Goal: Information Seeking & Learning: Check status

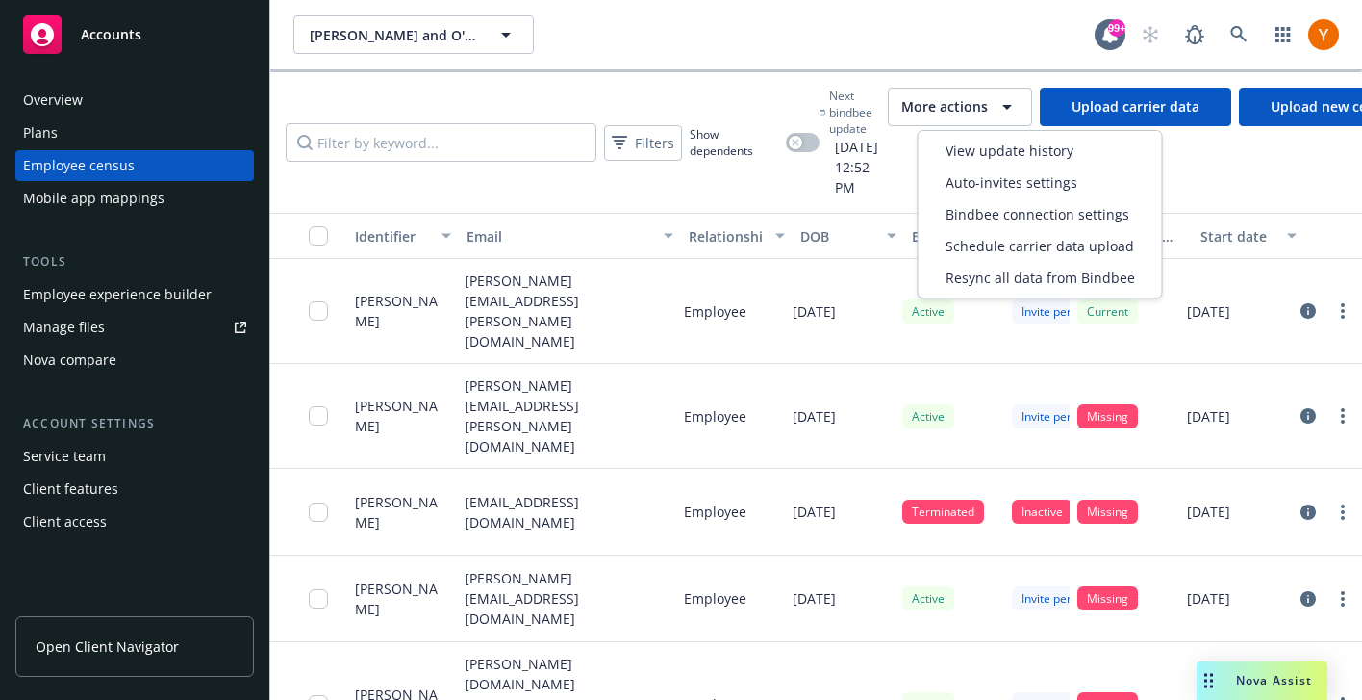
click at [1013, 120] on button "More actions" at bounding box center [960, 107] width 144 height 38
click at [865, 115] on span "Next bindbee update" at bounding box center [854, 112] width 51 height 49
click at [978, 103] on span "More actions" at bounding box center [945, 106] width 87 height 19
click at [1000, 164] on div "View update history" at bounding box center [1041, 151] width 236 height 32
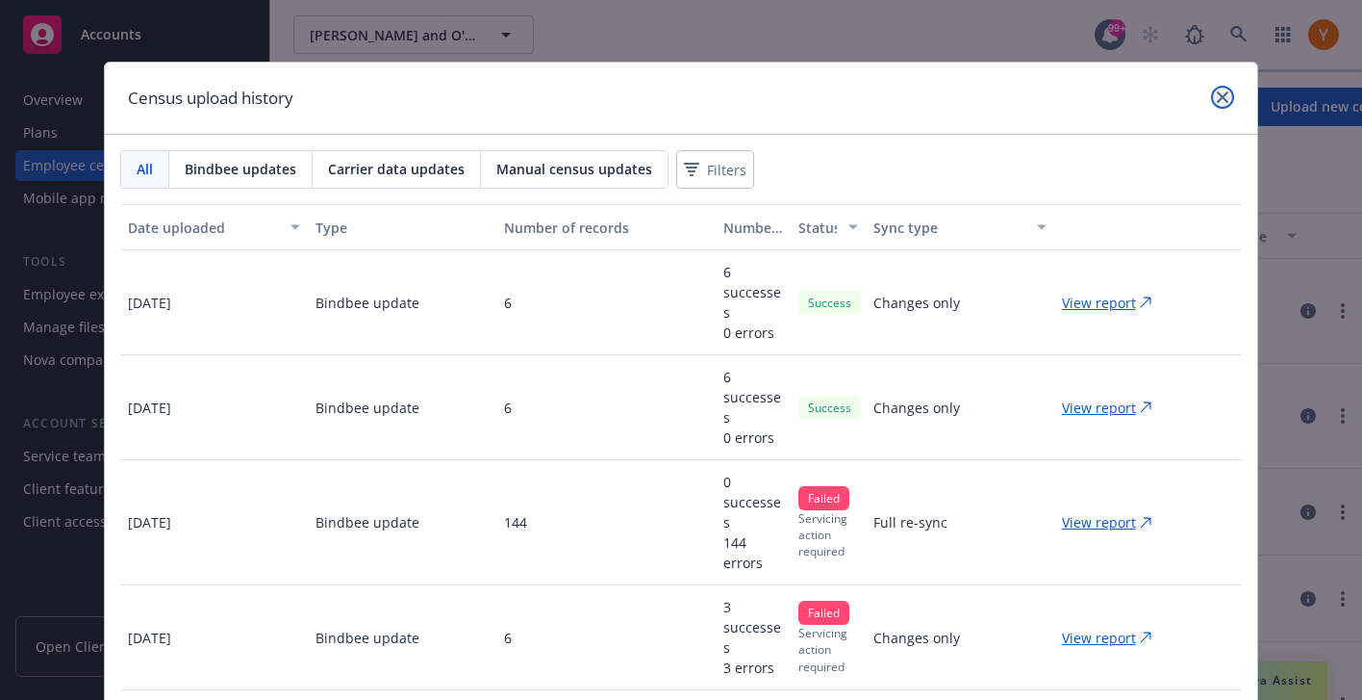
click at [1224, 99] on icon "close" at bounding box center [1223, 97] width 12 height 12
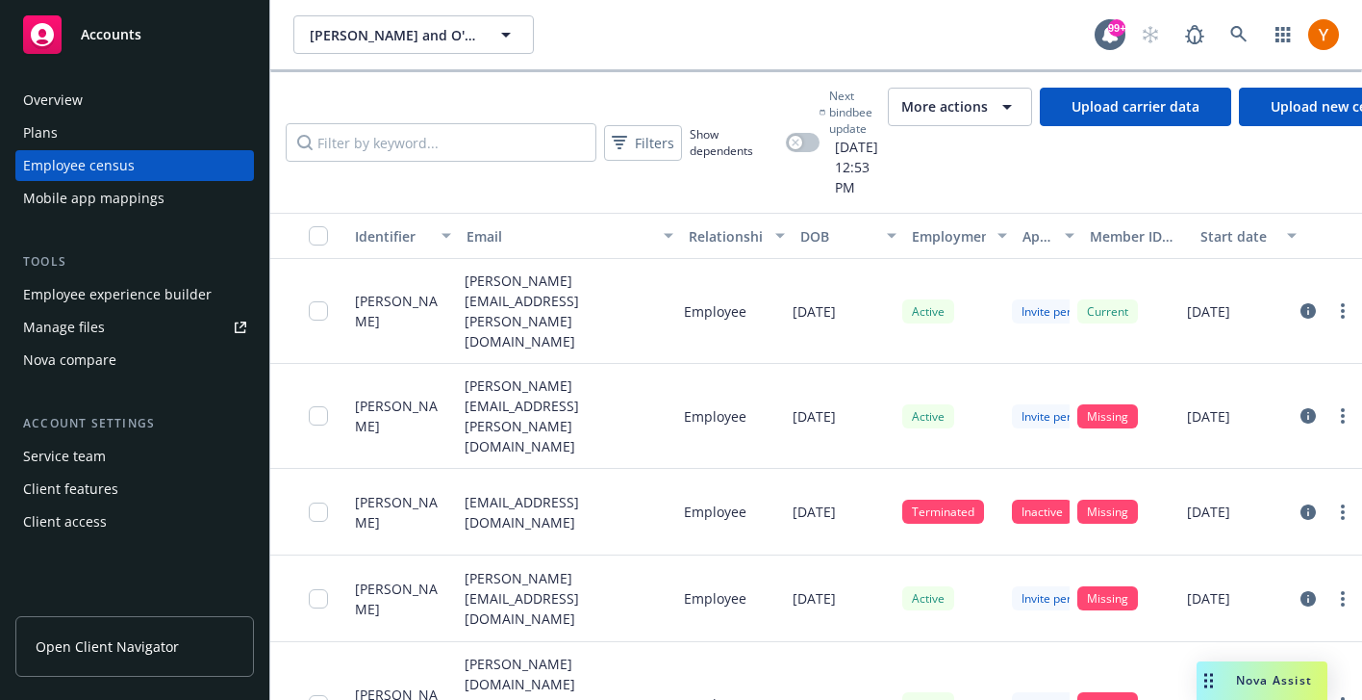
click at [126, 214] on div "Overview Plans Employee census Mobile app mappings Tools Employee experience bu…" at bounding box center [134, 311] width 239 height 452
click at [131, 211] on div "Mobile app mappings" at bounding box center [93, 198] width 141 height 31
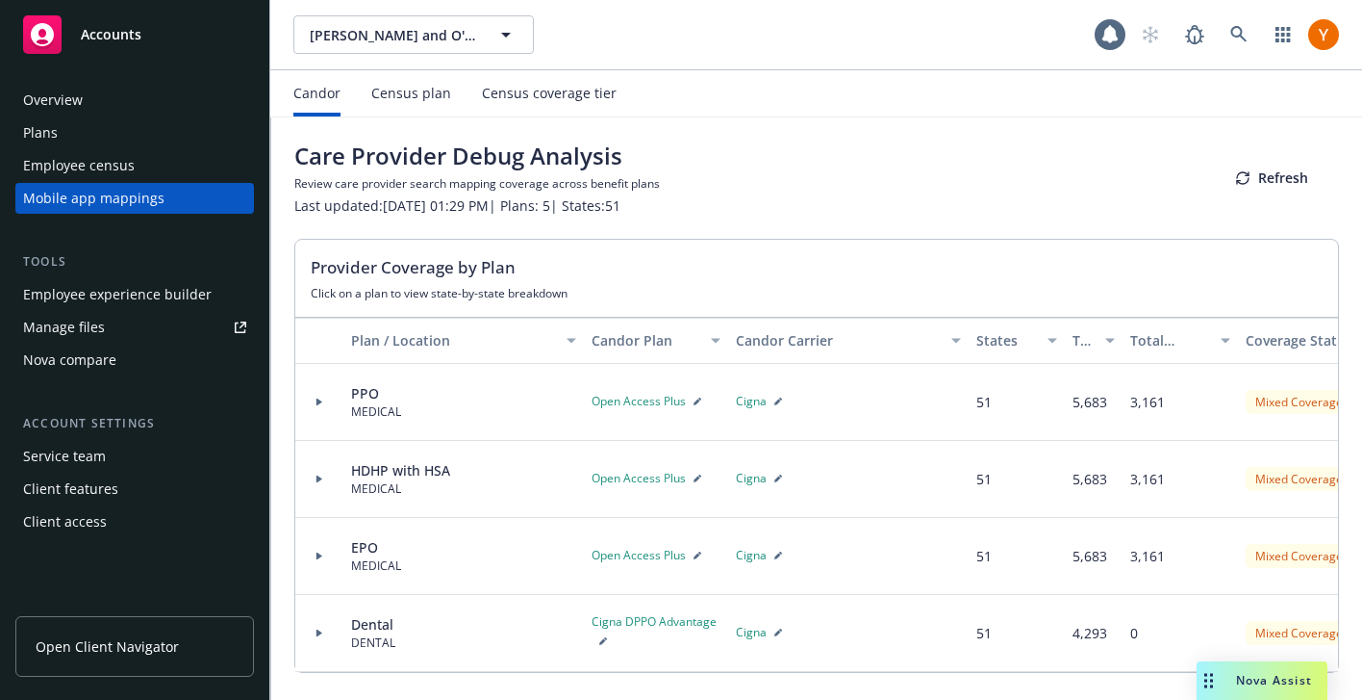
click at [424, 104] on div "Census plan" at bounding box center [411, 93] width 80 height 46
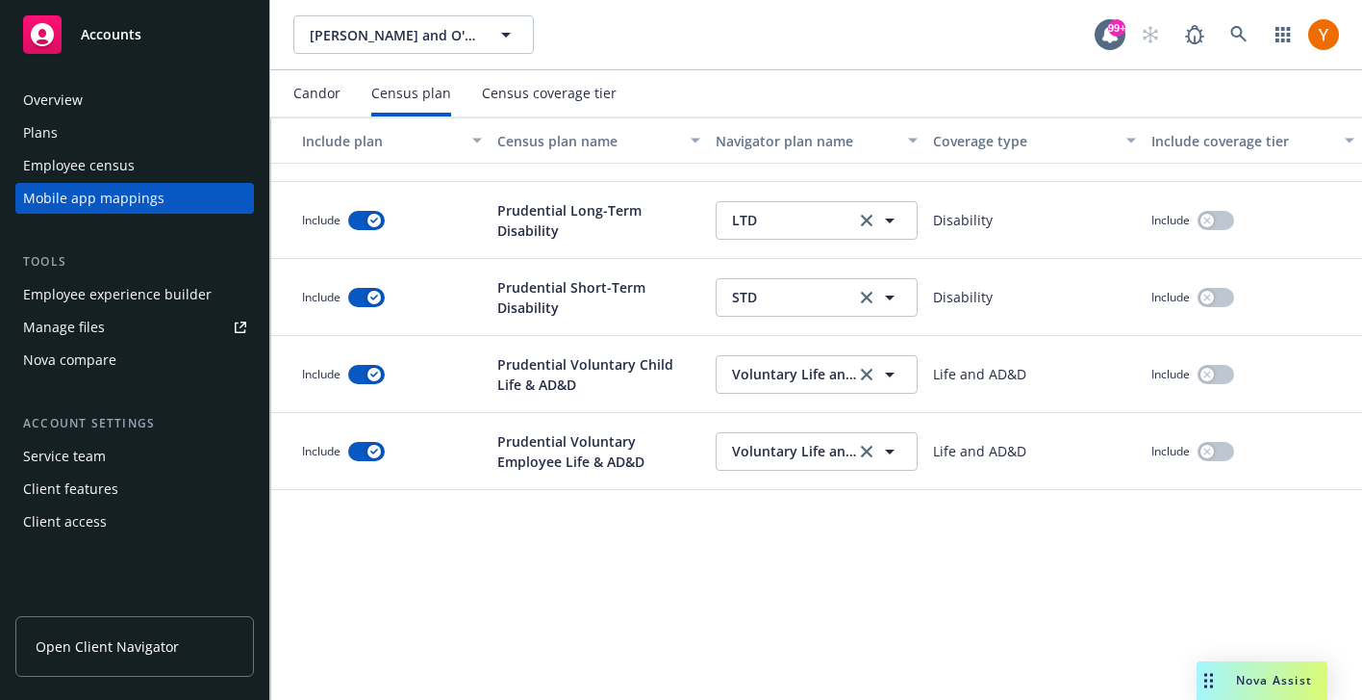
scroll to position [1465, 0]
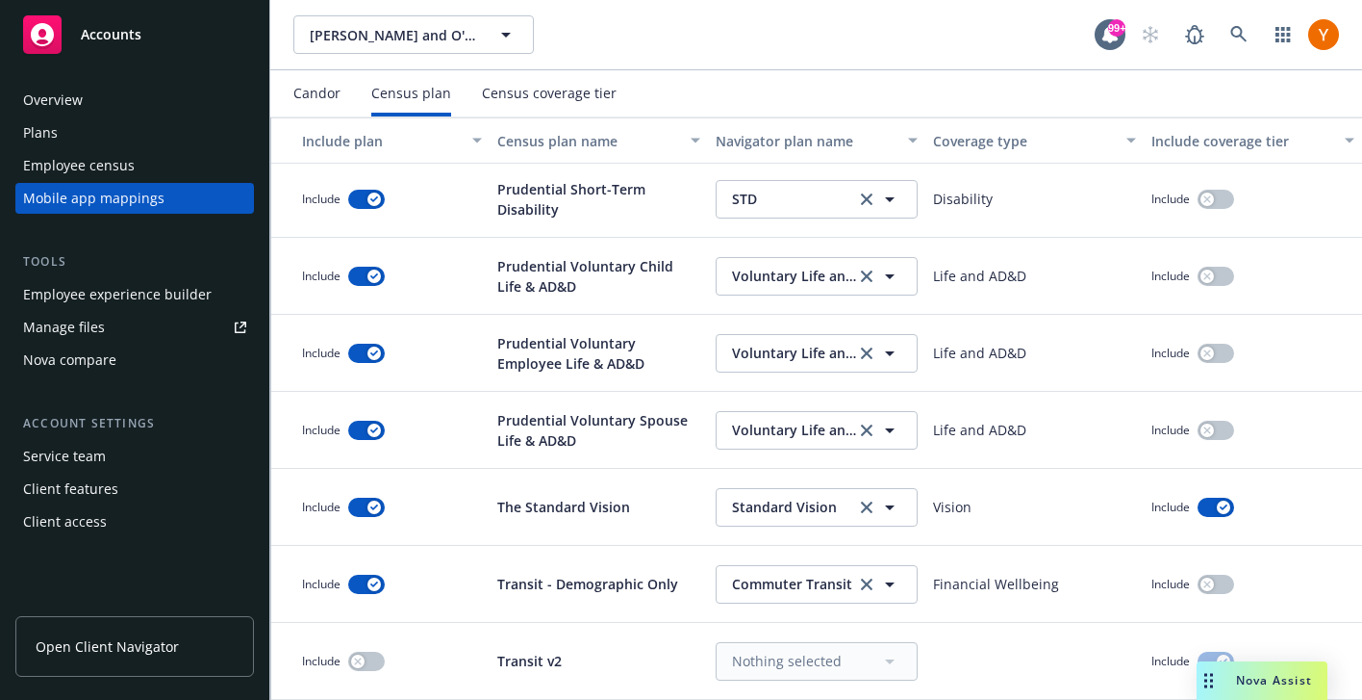
click at [551, 101] on div "Census coverage tier" at bounding box center [549, 93] width 135 height 15
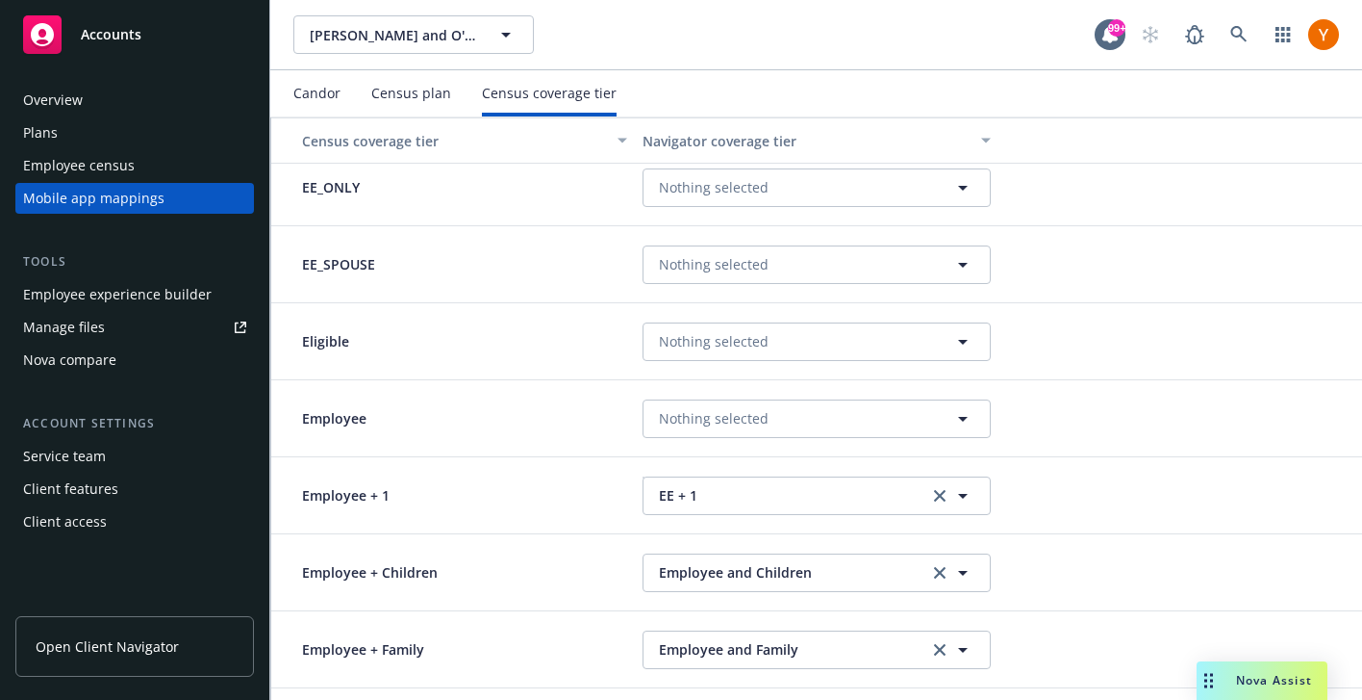
scroll to position [937, 0]
click at [683, 420] on span "Nothing selected" at bounding box center [714, 419] width 110 height 20
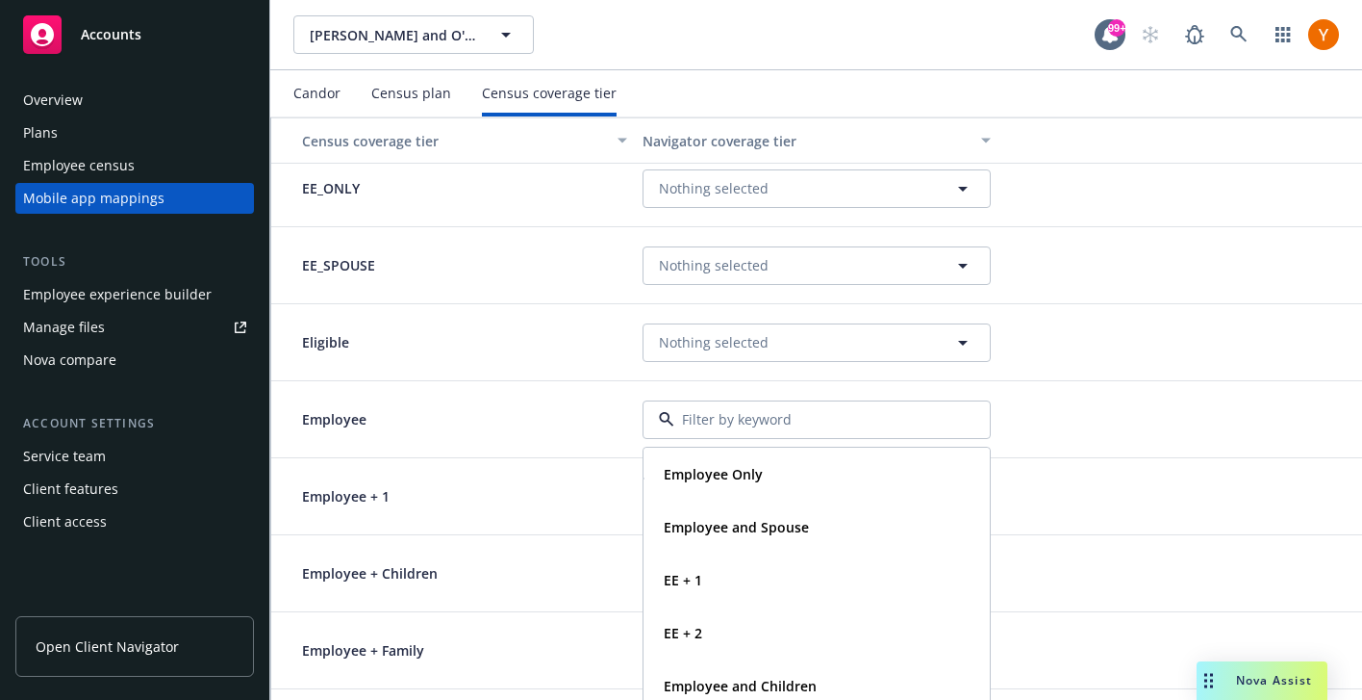
click at [612, 407] on div "Employee" at bounding box center [453, 419] width 364 height 77
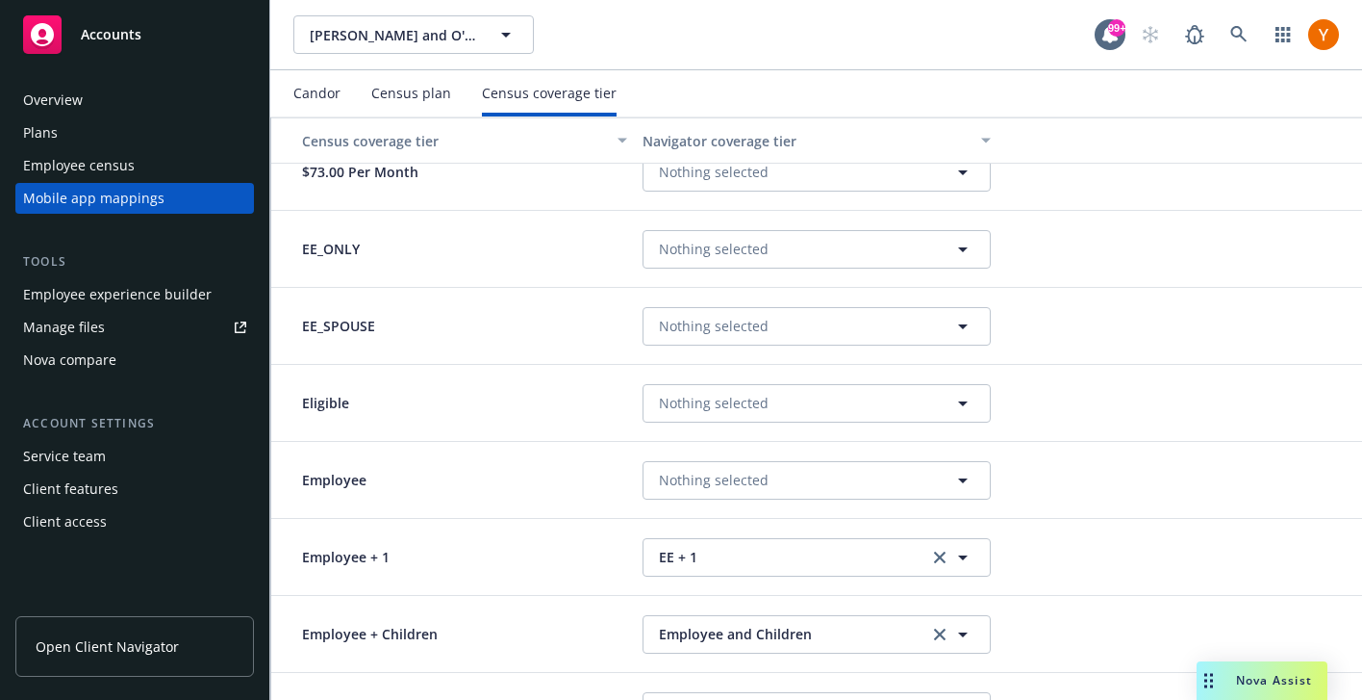
scroll to position [877, 0]
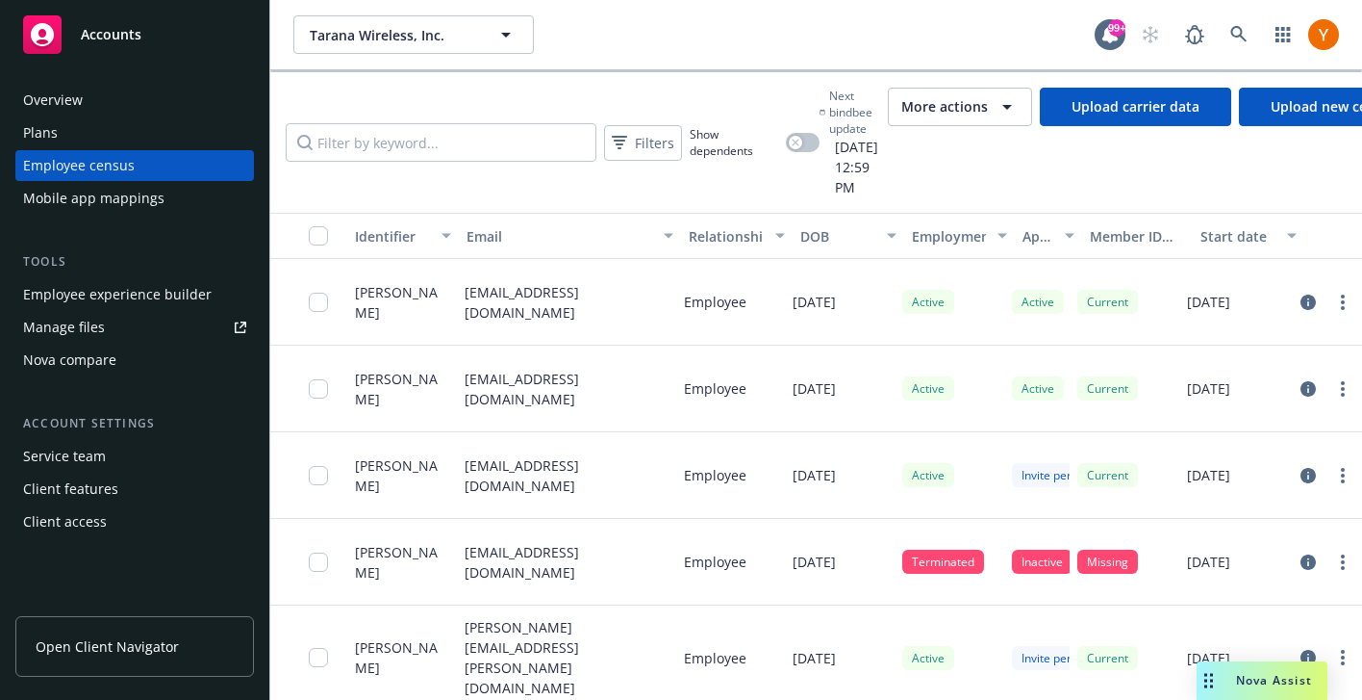
click at [988, 104] on span "More actions" at bounding box center [945, 106] width 87 height 19
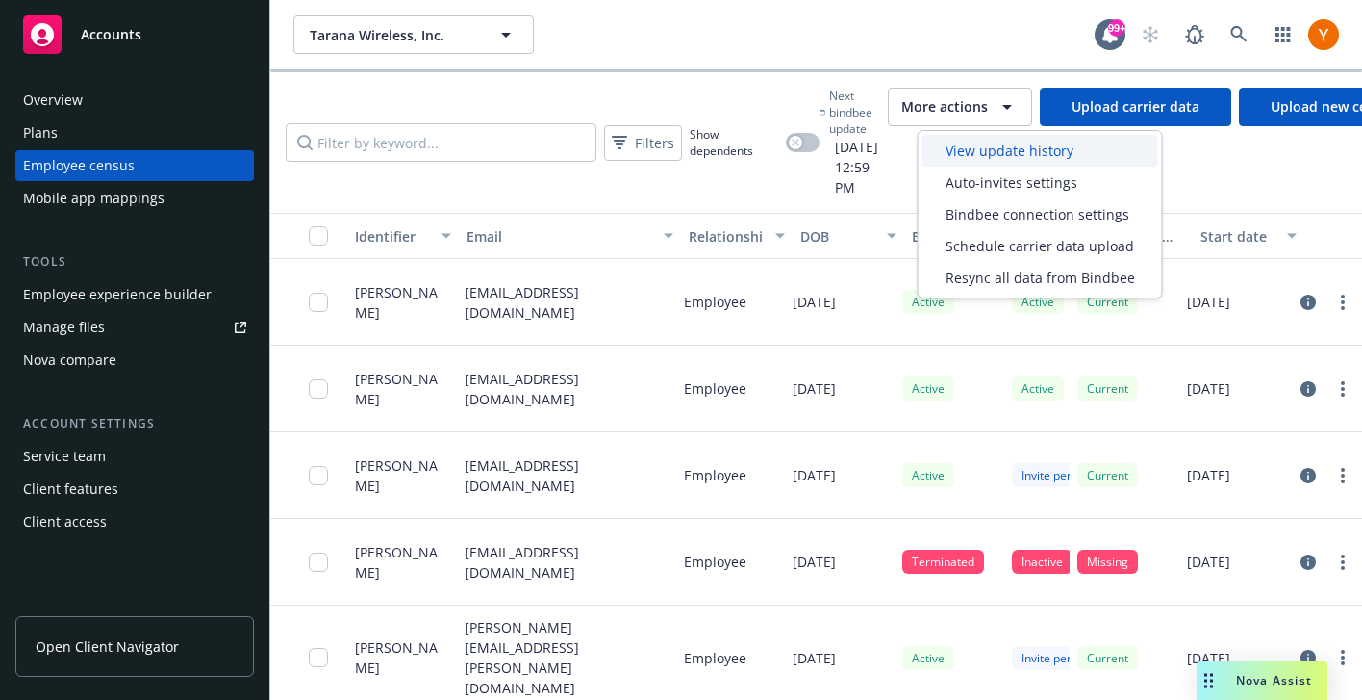
click at [997, 149] on span "View update history" at bounding box center [1010, 150] width 128 height 20
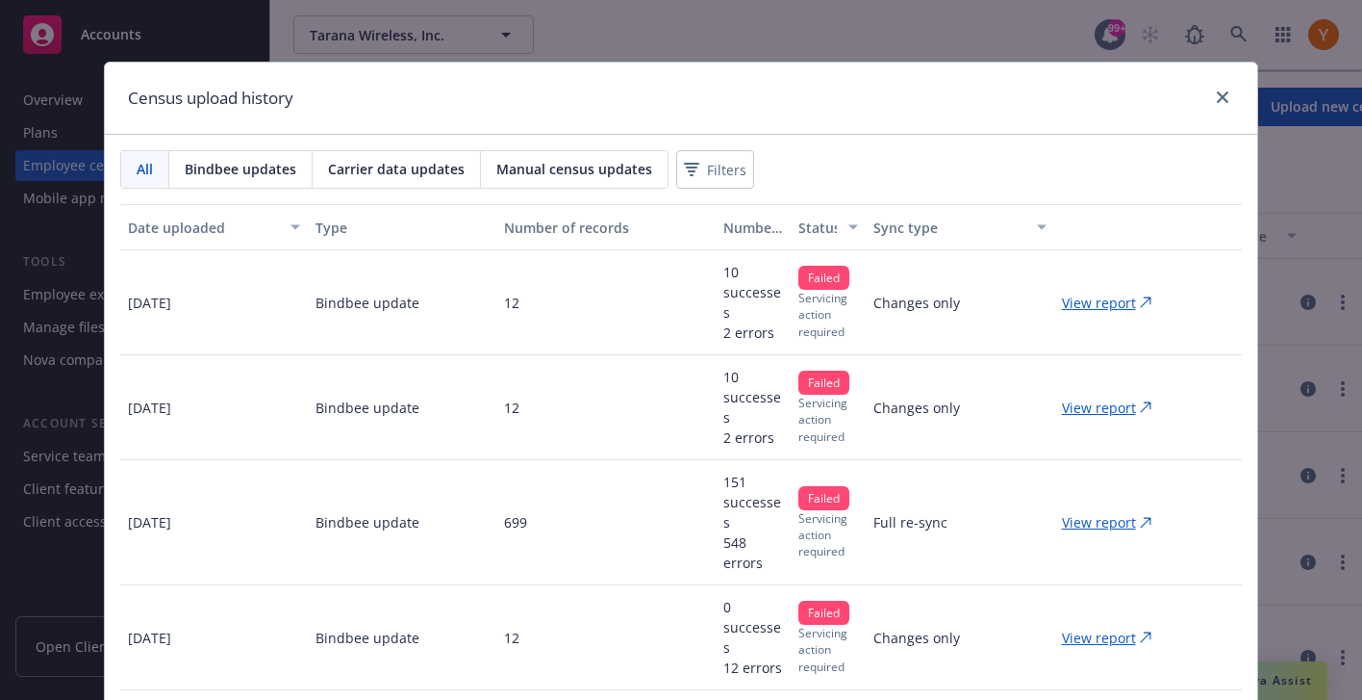
click at [1106, 306] on p "View report" at bounding box center [1099, 303] width 74 height 20
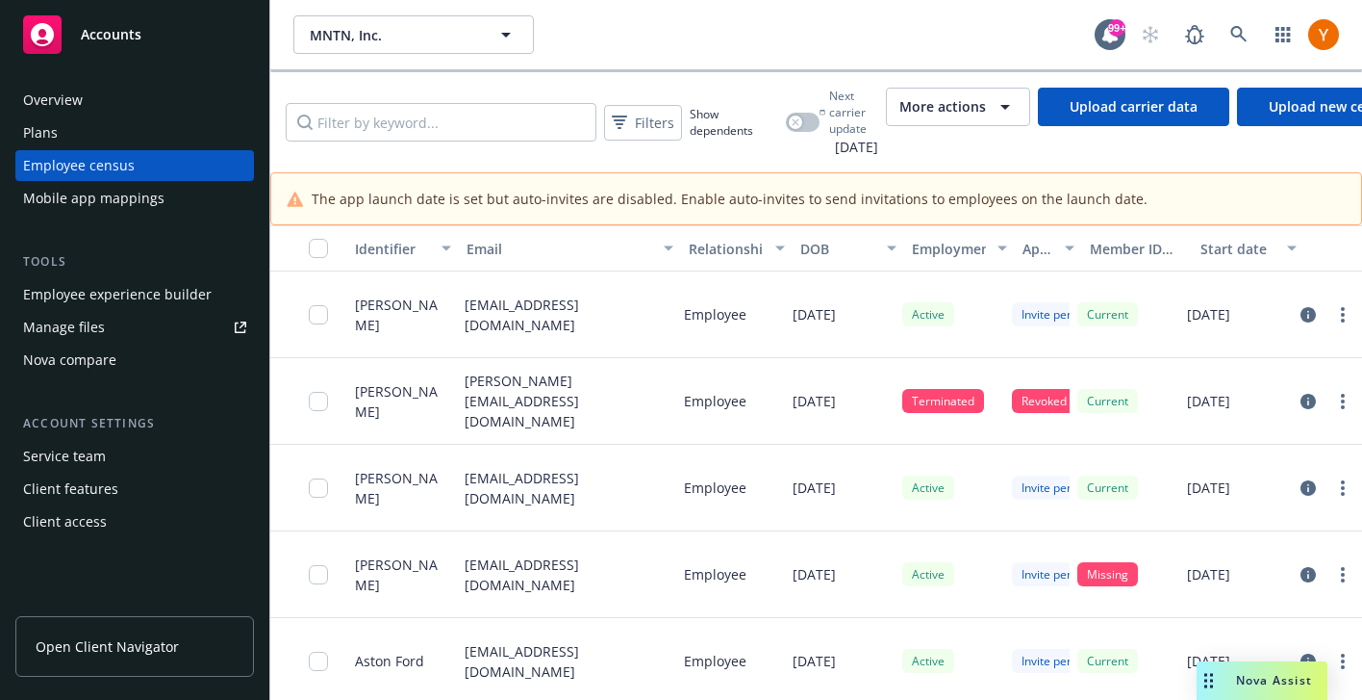
click at [982, 105] on span "More actions" at bounding box center [943, 106] width 87 height 19
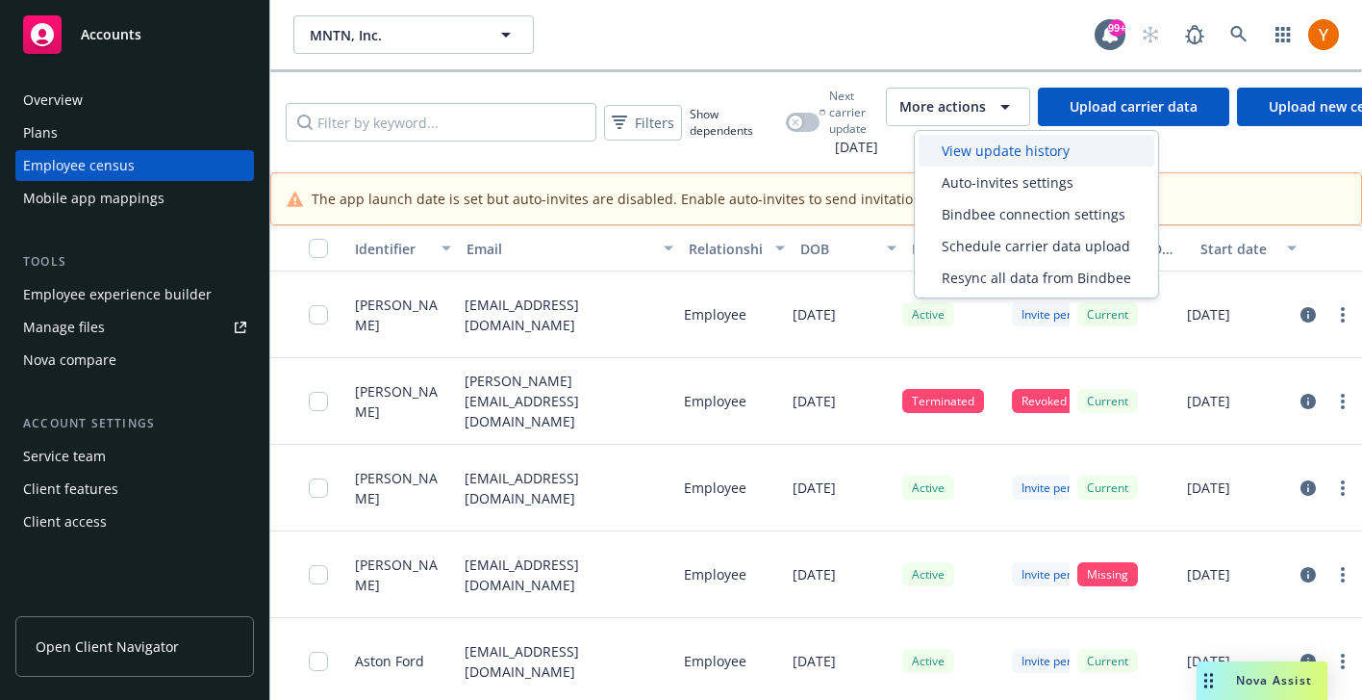
click at [978, 148] on span "View update history" at bounding box center [1006, 150] width 128 height 20
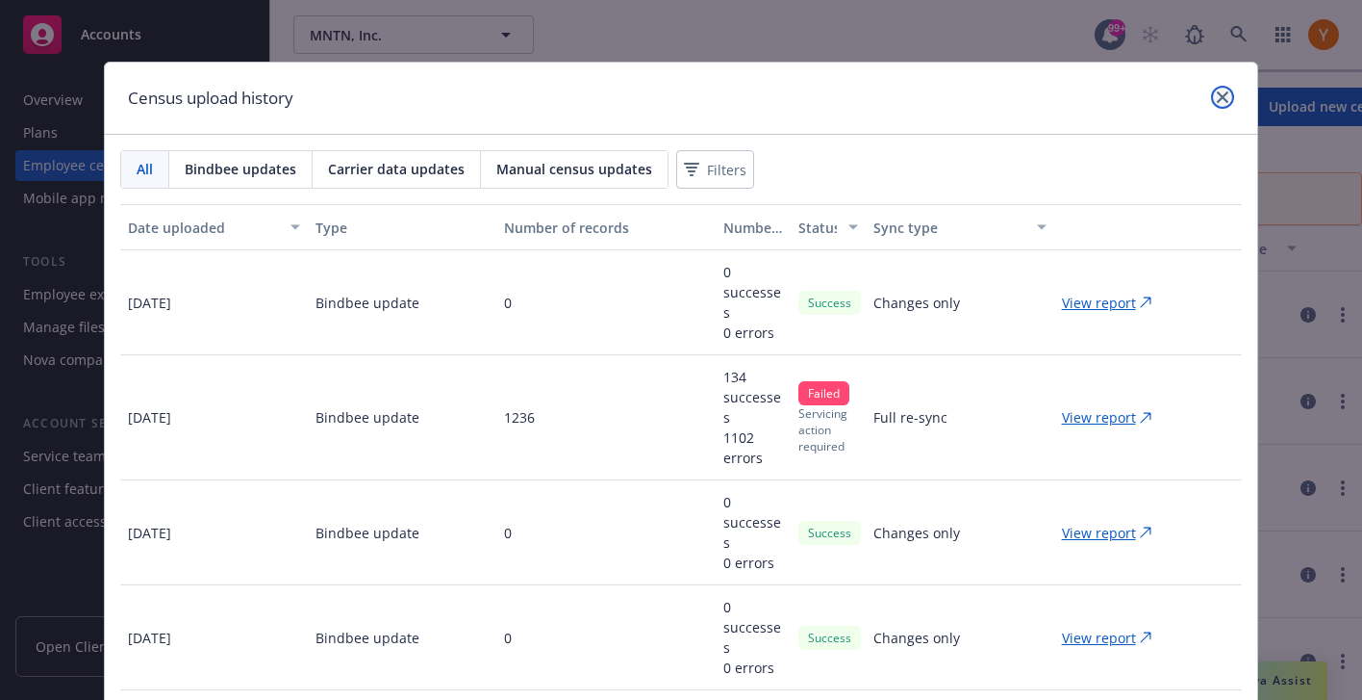
click at [1230, 89] on link "close" at bounding box center [1222, 97] width 23 height 23
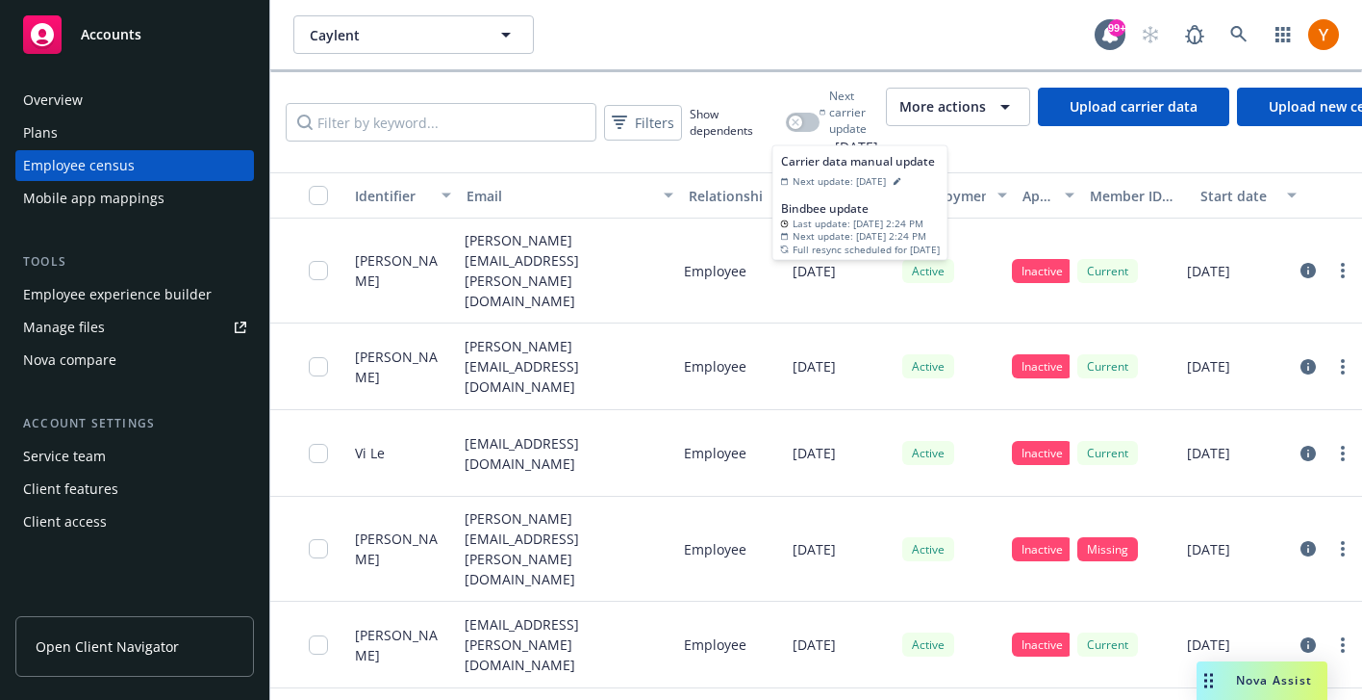
click at [965, 113] on span "More actions" at bounding box center [943, 106] width 87 height 19
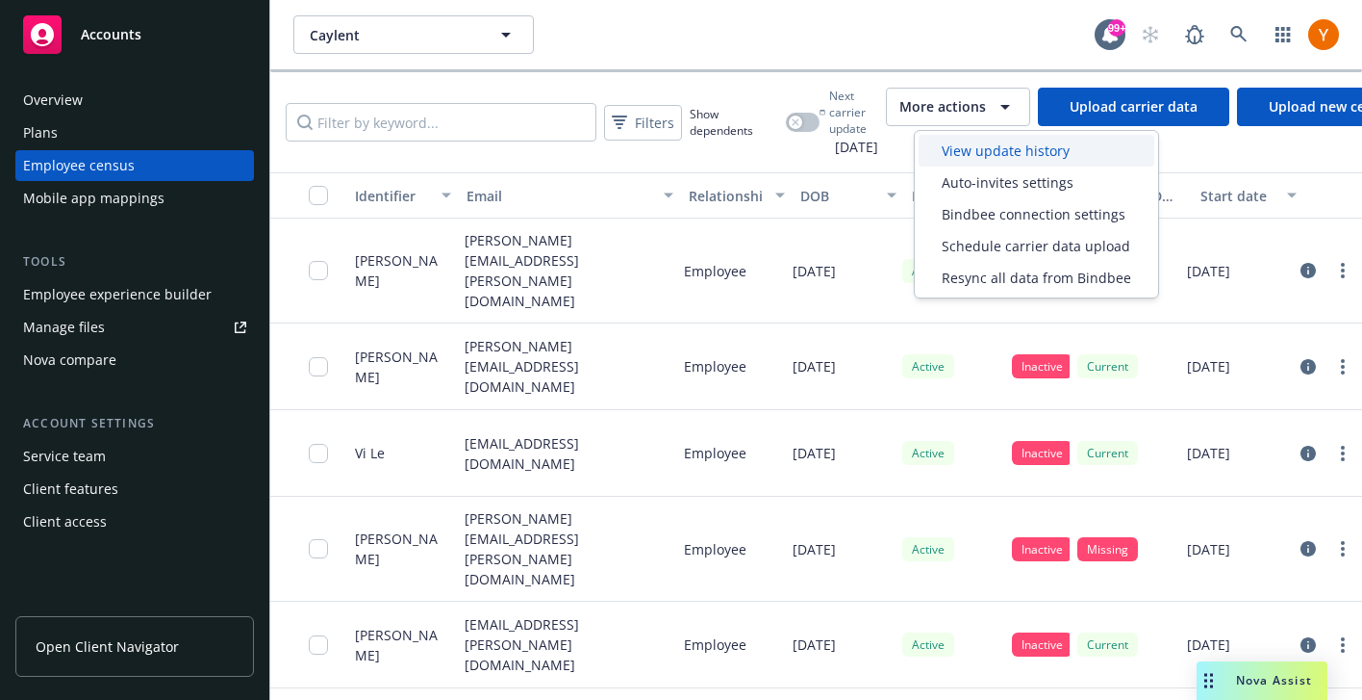
click at [963, 143] on span "View update history" at bounding box center [1006, 150] width 128 height 20
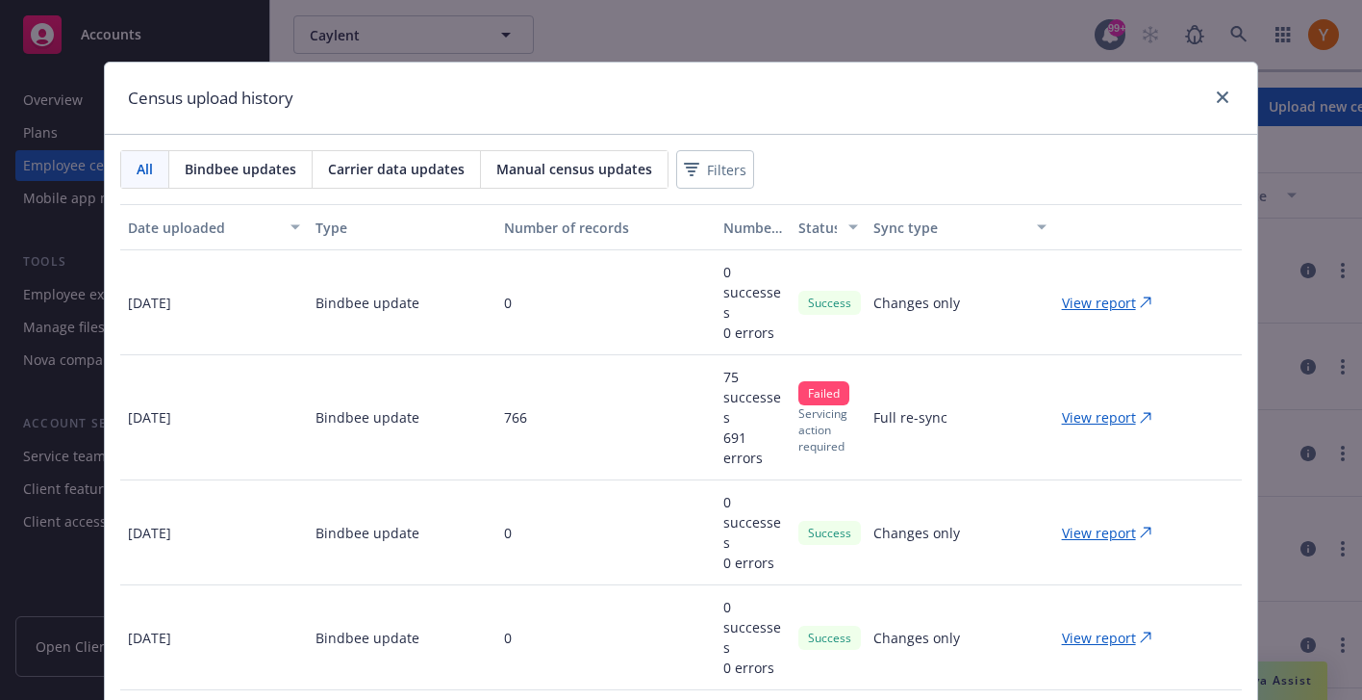
click at [622, 12] on div "Census upload history All Bindbee updates Carrier data updates Manual census up…" at bounding box center [681, 350] width 1362 height 700
click at [1225, 100] on icon "close" at bounding box center [1223, 97] width 12 height 12
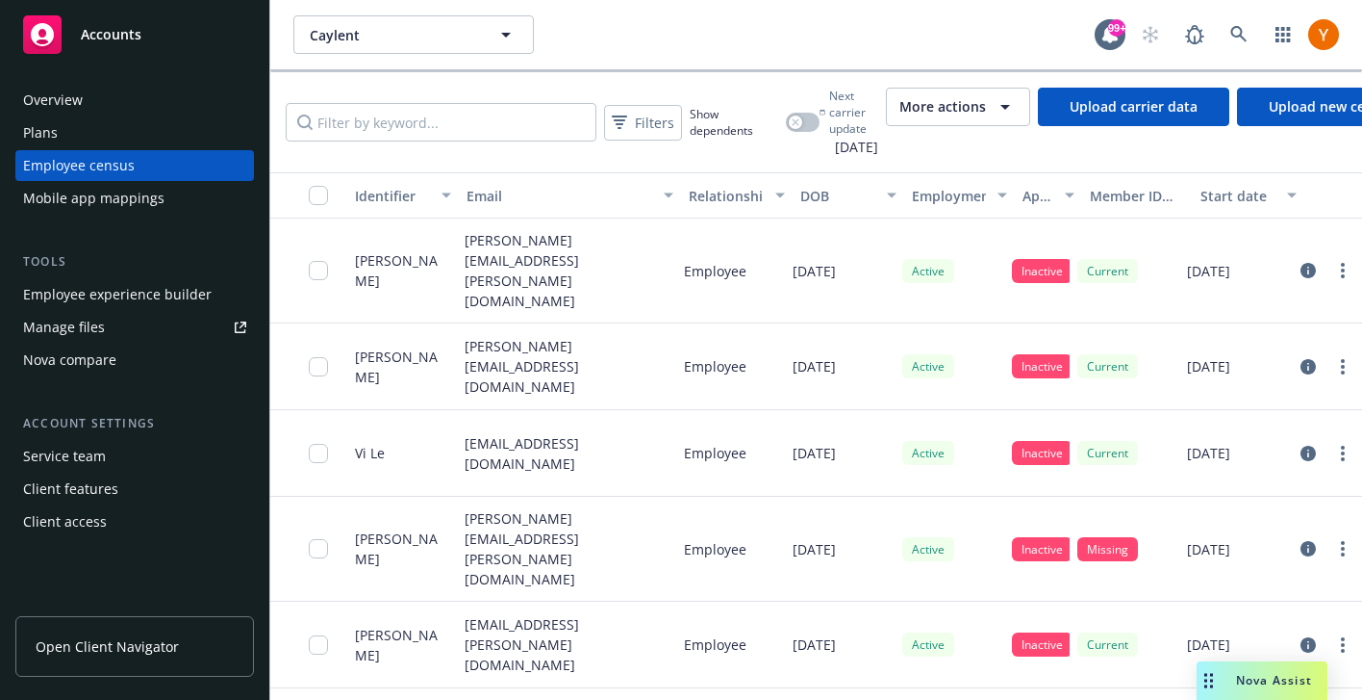
click at [136, 196] on div "Mobile app mappings" at bounding box center [93, 198] width 141 height 31
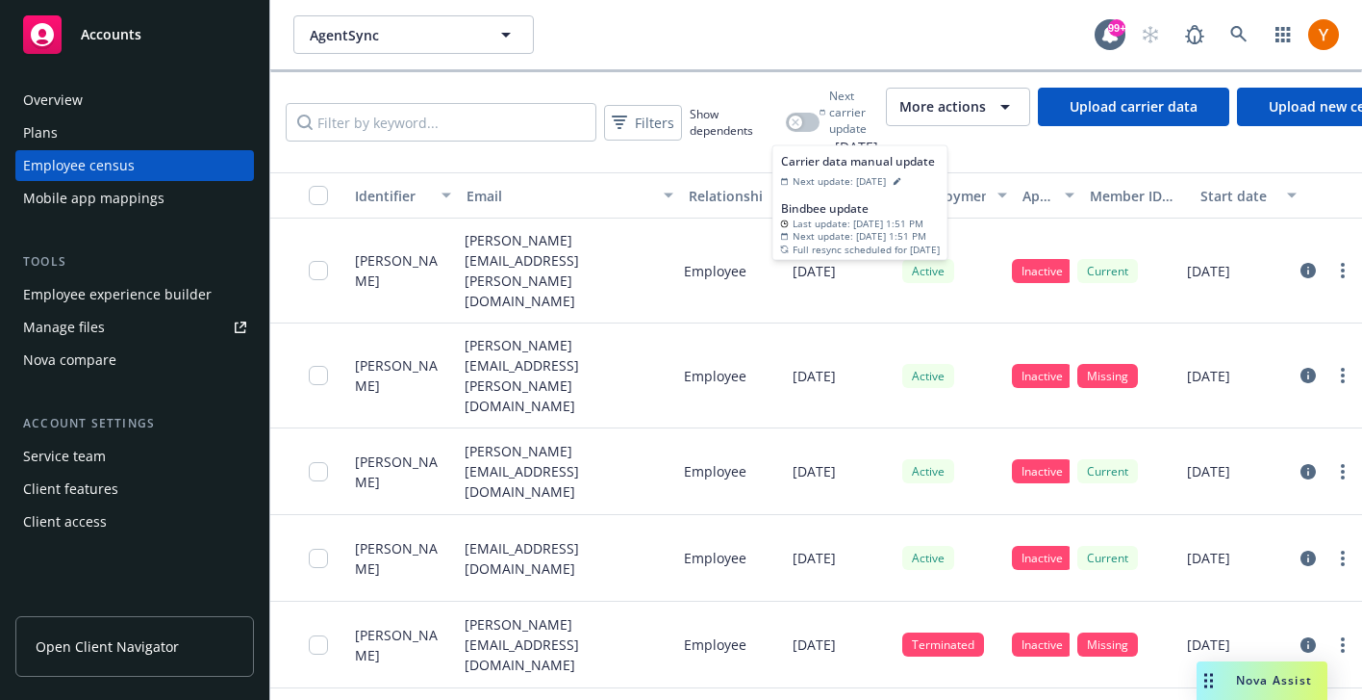
click at [967, 97] on span "More actions" at bounding box center [943, 106] width 87 height 19
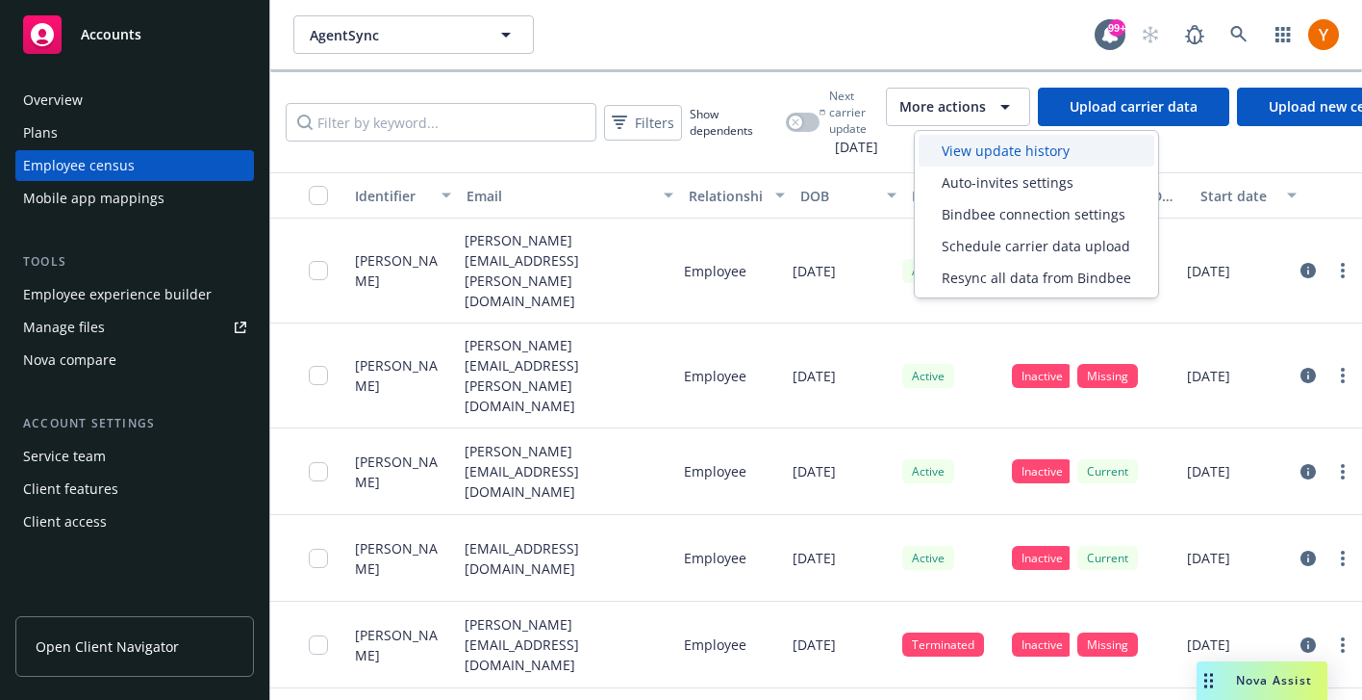
click at [956, 142] on span "View update history" at bounding box center [1006, 150] width 128 height 20
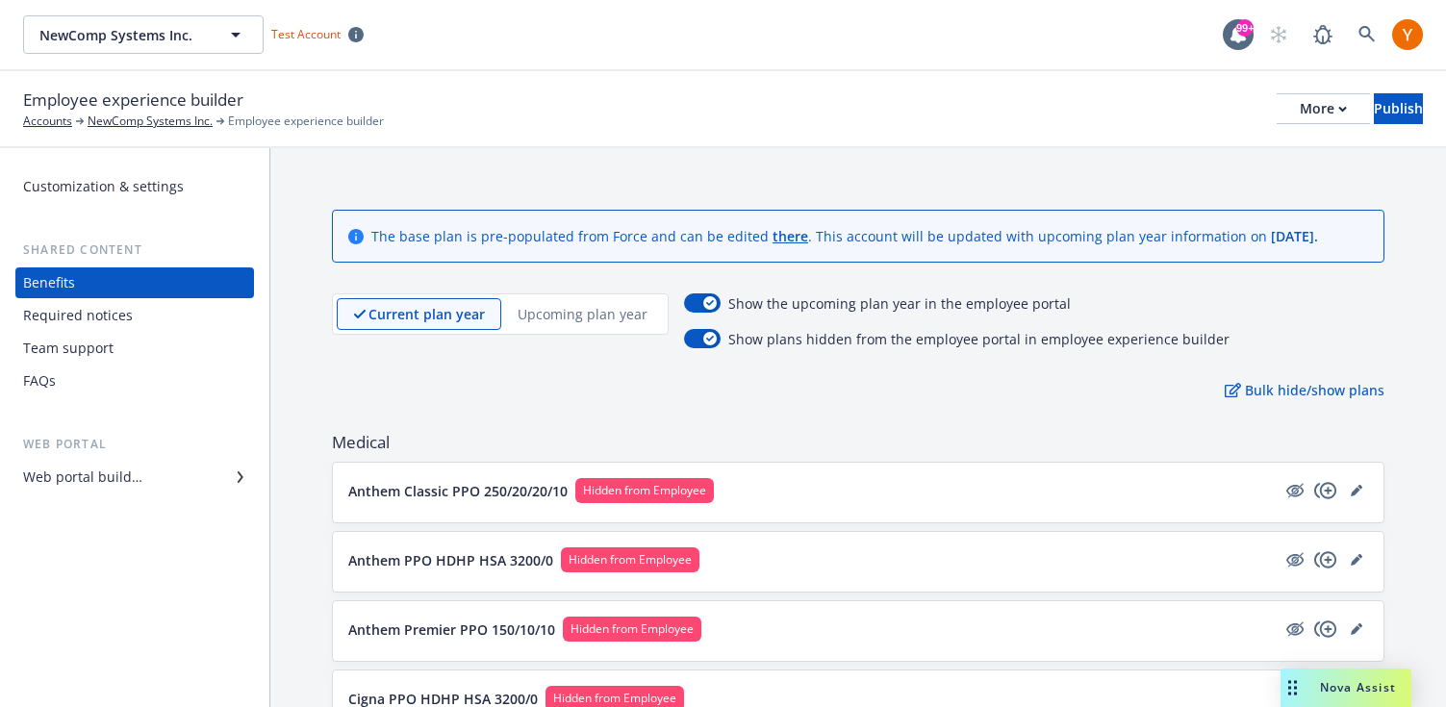
scroll to position [314, 0]
